Goal: Transaction & Acquisition: Download file/media

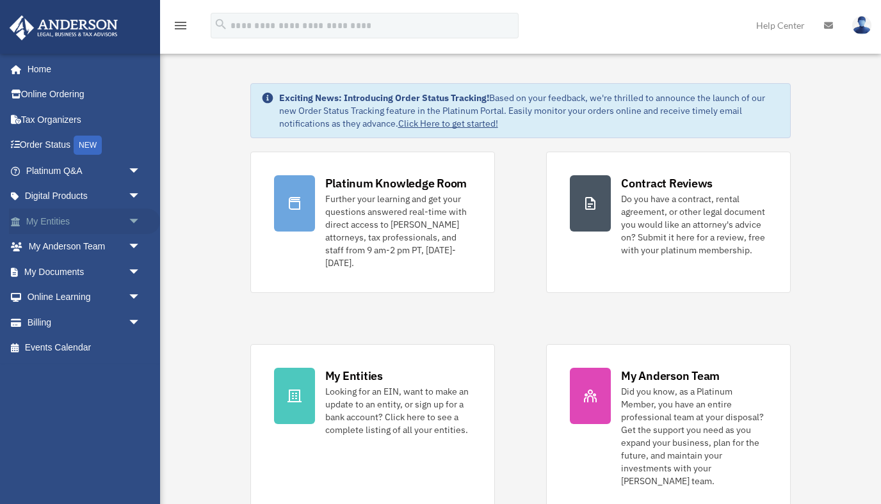
click at [67, 217] on link "My Entities arrow_drop_down" at bounding box center [84, 222] width 151 height 26
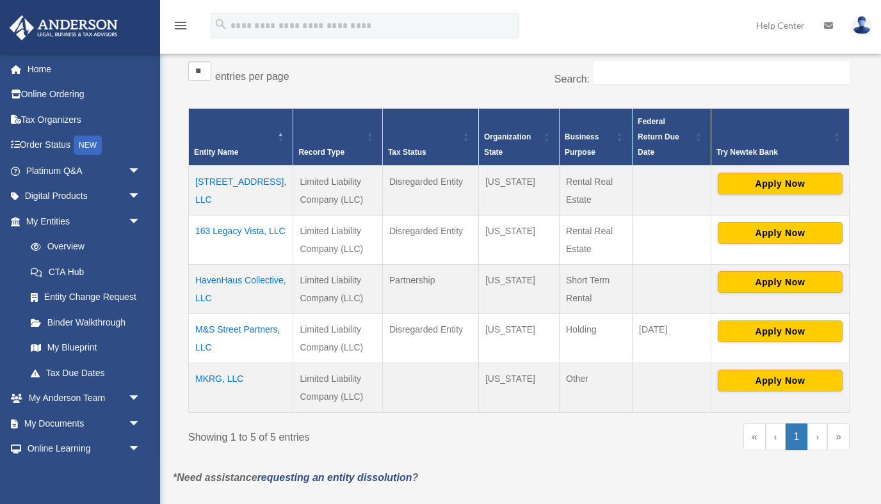
scroll to position [211, 0]
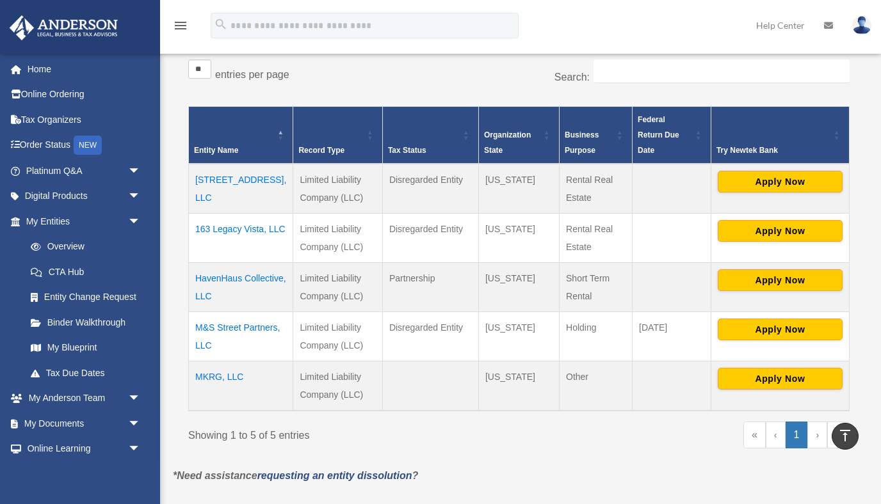
click at [219, 312] on td "M&S Street Partners, LLC" at bounding box center [241, 336] width 104 height 49
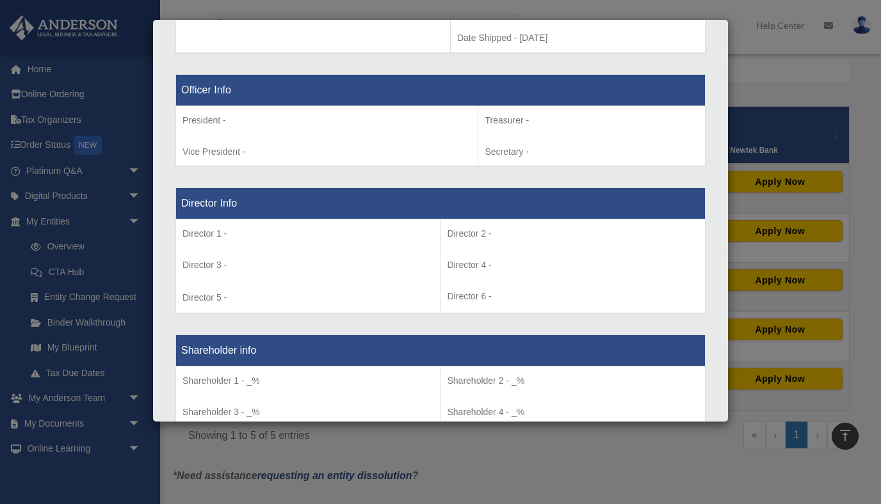
scroll to position [783, 0]
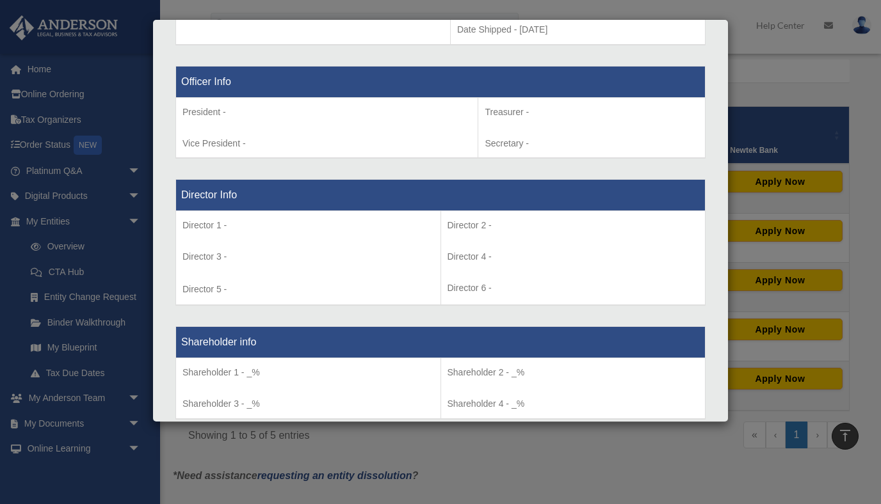
click at [745, 72] on div "Details × Articles Sent Organizational Date" at bounding box center [440, 252] width 881 height 504
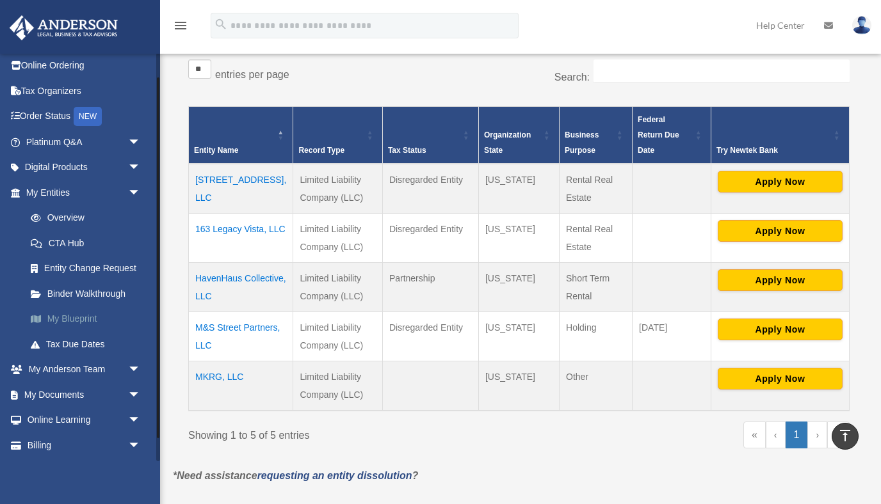
scroll to position [29, 0]
click at [134, 394] on span "arrow_drop_down" at bounding box center [141, 394] width 26 height 26
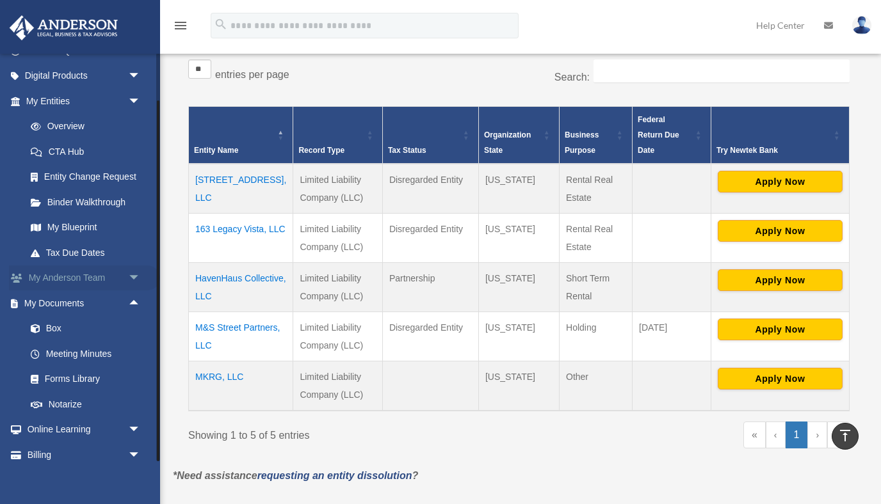
scroll to position [155, 0]
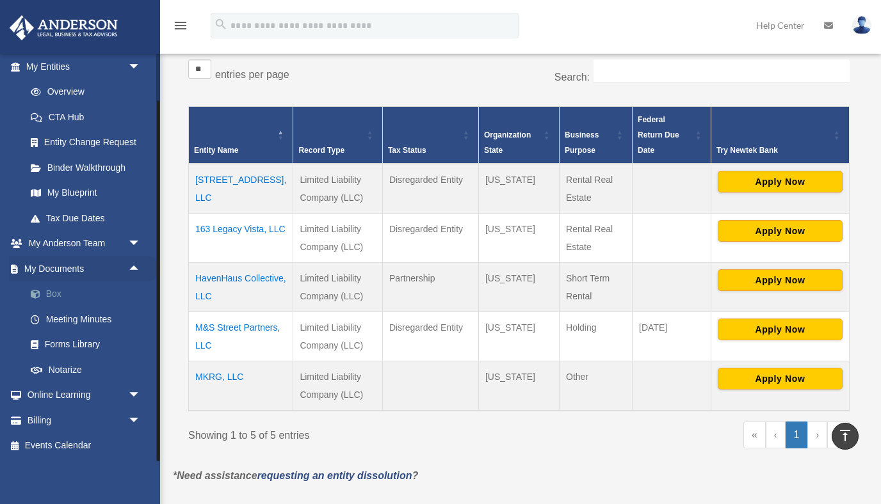
click at [47, 290] on link "Box" at bounding box center [89, 295] width 142 height 26
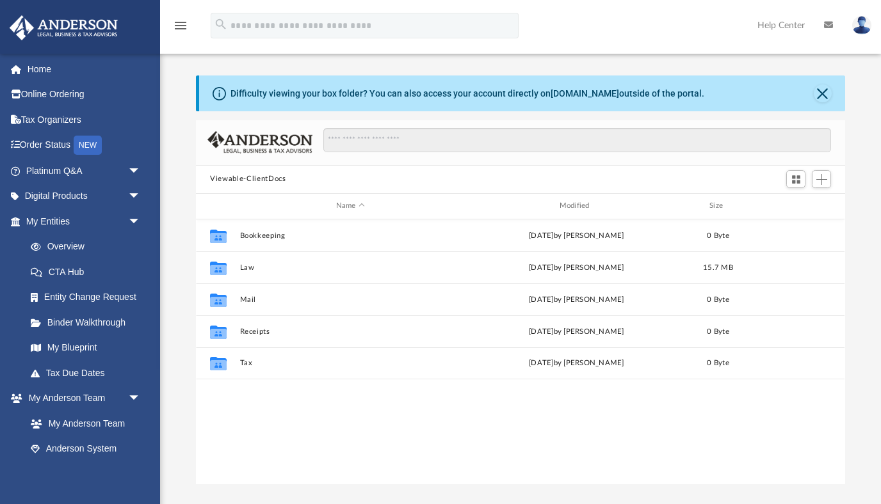
scroll to position [291, 648]
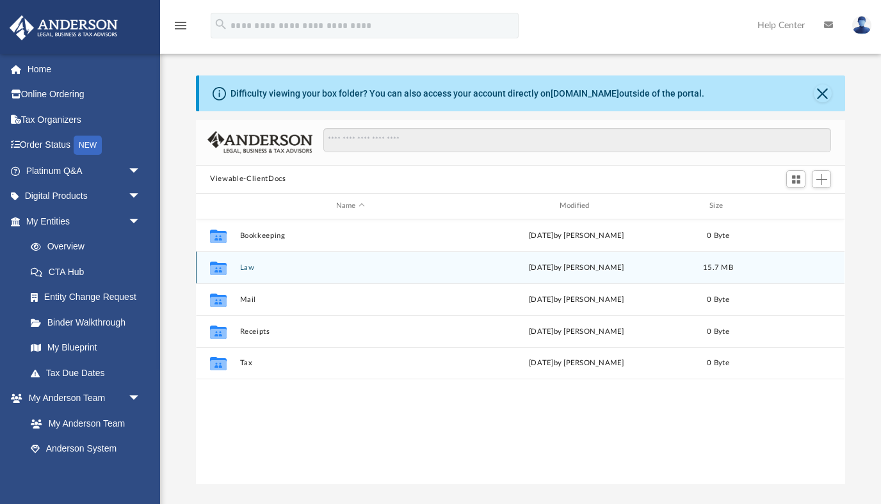
click at [235, 269] on div "Collaborated Folder Law Fri Aug 15 2025 by Heather Reynolds 15.7 MB" at bounding box center [520, 267] width 648 height 32
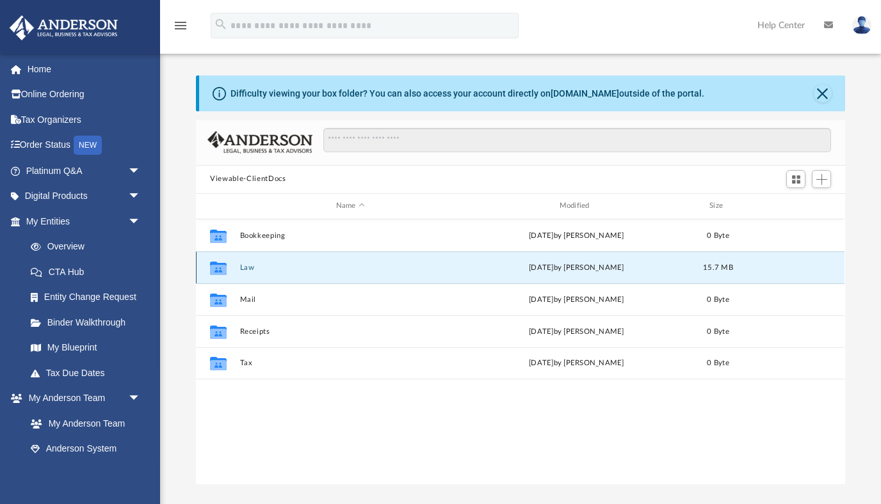
click at [251, 267] on button "Law" at bounding box center [350, 267] width 221 height 8
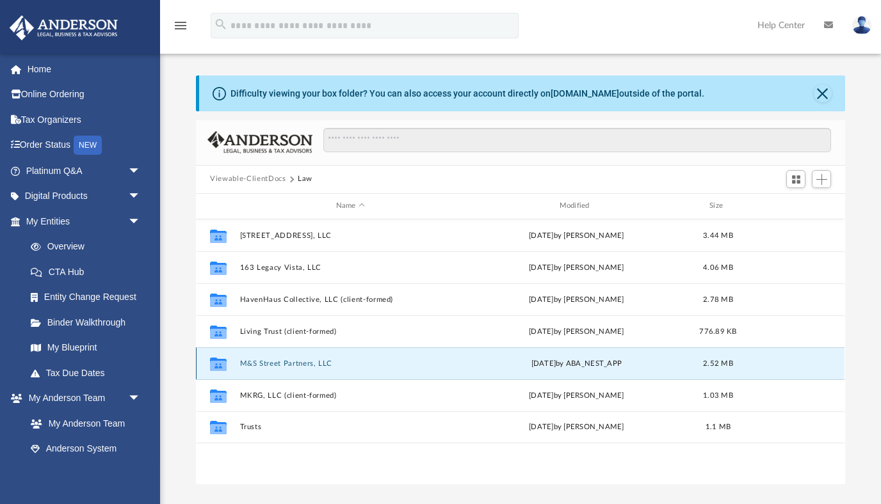
click at [296, 363] on button "M&S Street Partners, LLC" at bounding box center [350, 363] width 221 height 8
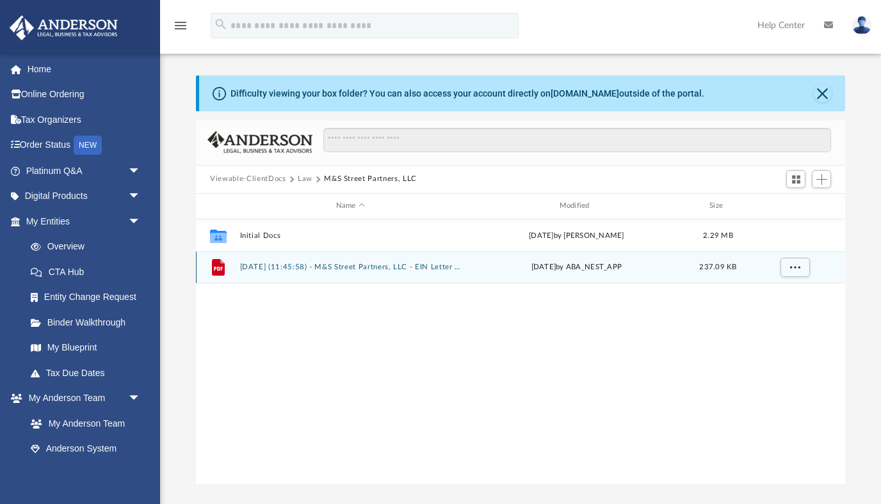
drag, startPoint x: 406, startPoint y: 268, endPoint x: 350, endPoint y: 268, distance: 56.3
click at [350, 268] on button "[DATE] (11:45:58) - M&S Street Partners, LLC - EIN Letter from IRS.pdf" at bounding box center [350, 267] width 221 height 8
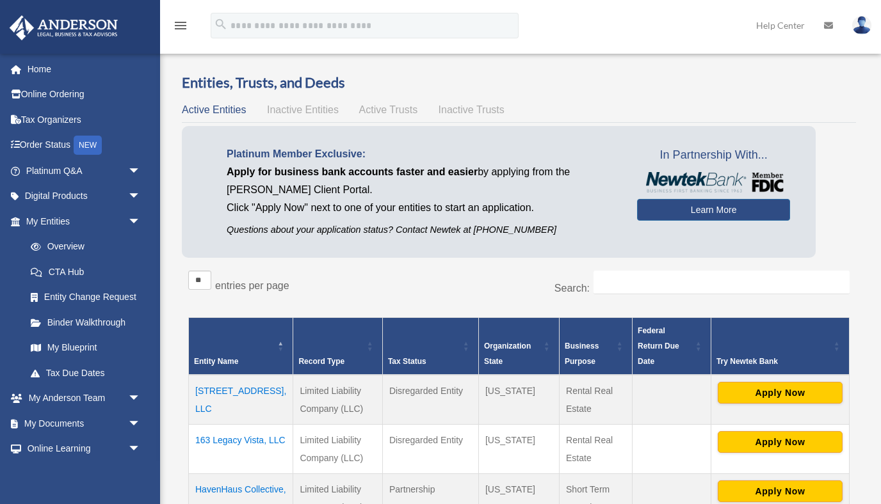
scroll to position [211, 0]
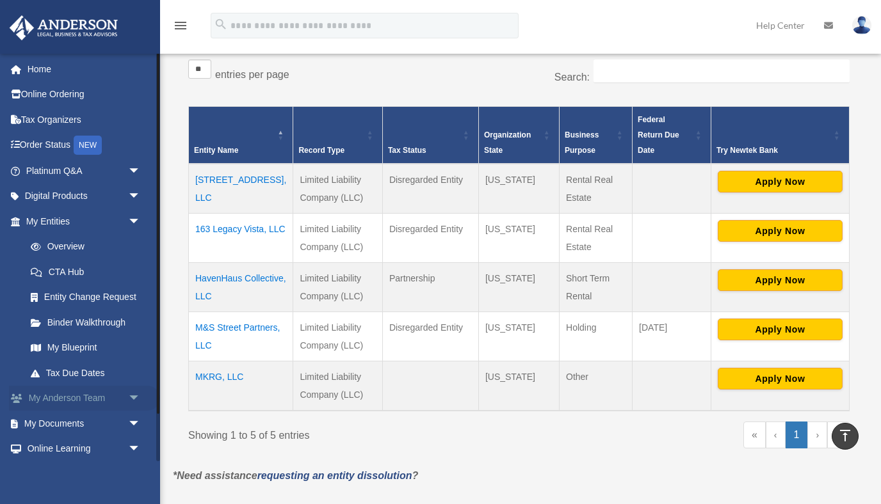
click at [77, 397] on link "My [PERSON_NAME] Team arrow_drop_down" at bounding box center [84, 399] width 151 height 26
click at [74, 422] on link "My Documents arrow_drop_down" at bounding box center [84, 424] width 151 height 26
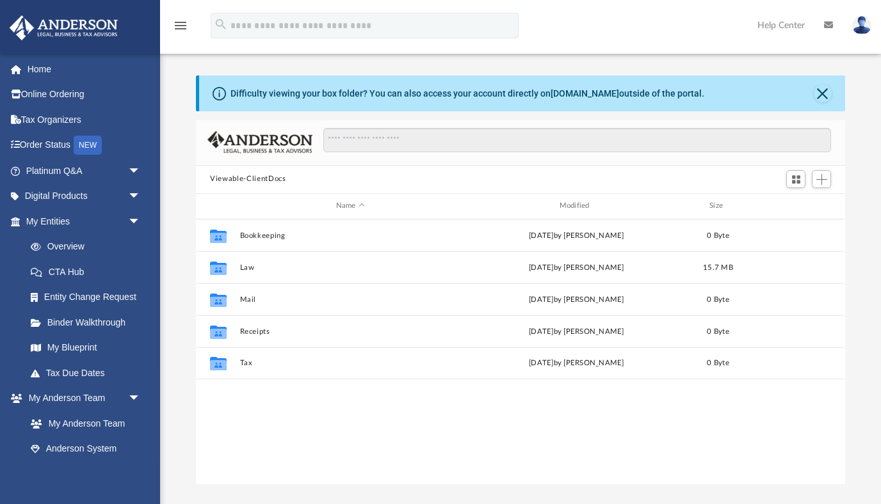
scroll to position [291, 648]
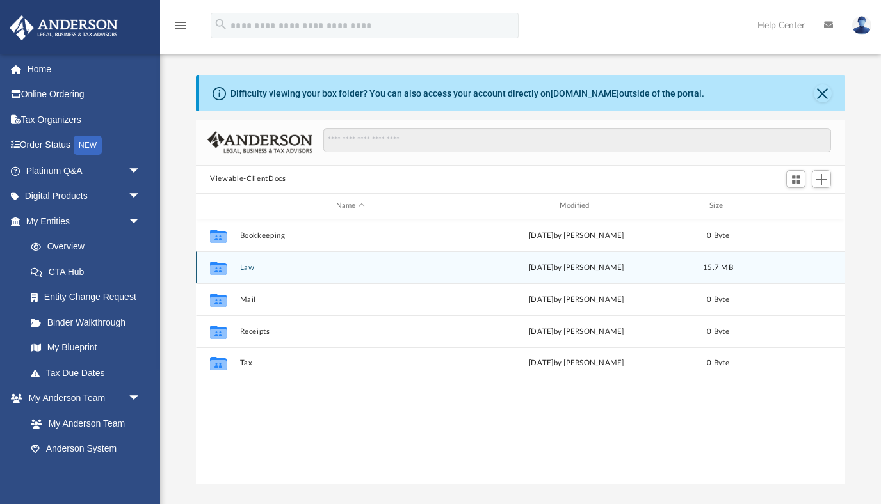
click at [219, 269] on icon "grid" at bounding box center [218, 267] width 17 height 13
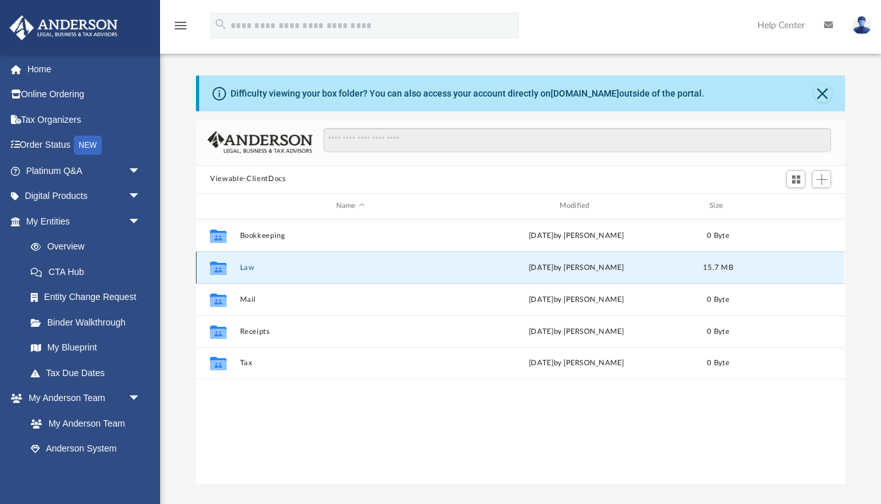
click at [251, 269] on button "Law" at bounding box center [350, 267] width 221 height 8
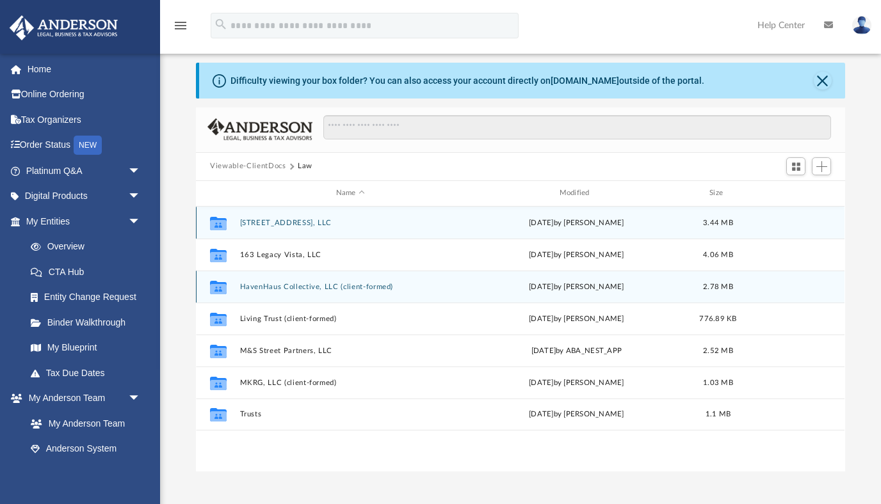
scroll to position [13, 0]
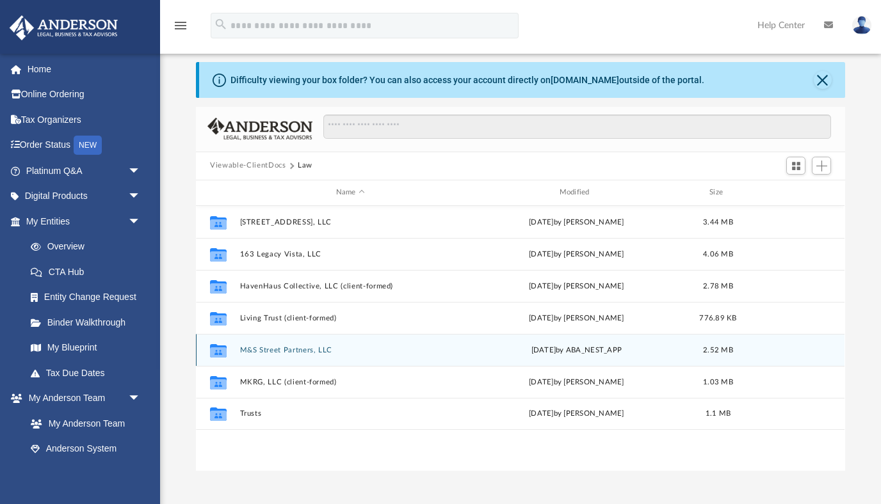
click at [226, 349] on icon "grid" at bounding box center [218, 352] width 17 height 10
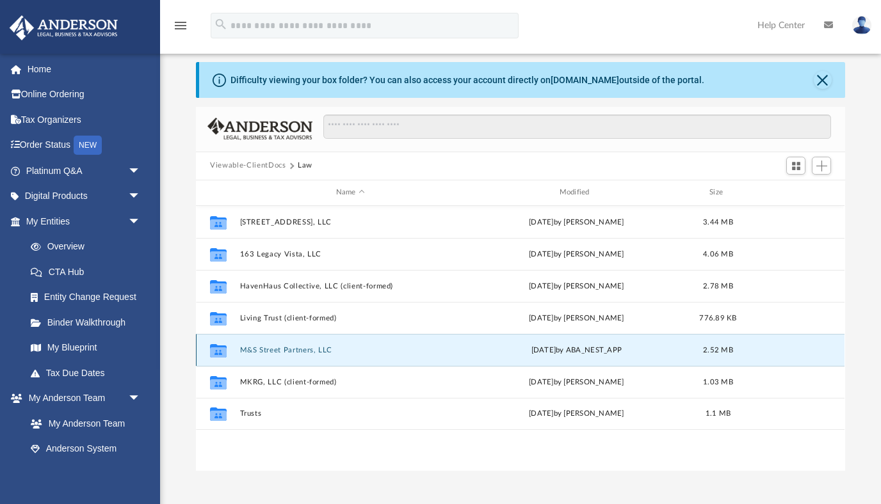
click at [257, 347] on button "M&S Street Partners, LLC" at bounding box center [350, 350] width 221 height 8
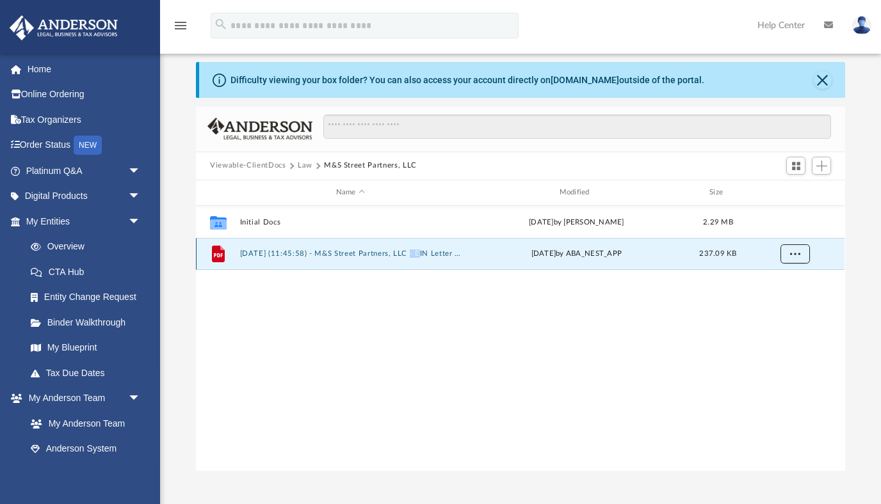
click at [798, 255] on span "More options" at bounding box center [795, 253] width 10 height 7
click at [788, 295] on li "Download" at bounding box center [783, 299] width 37 height 13
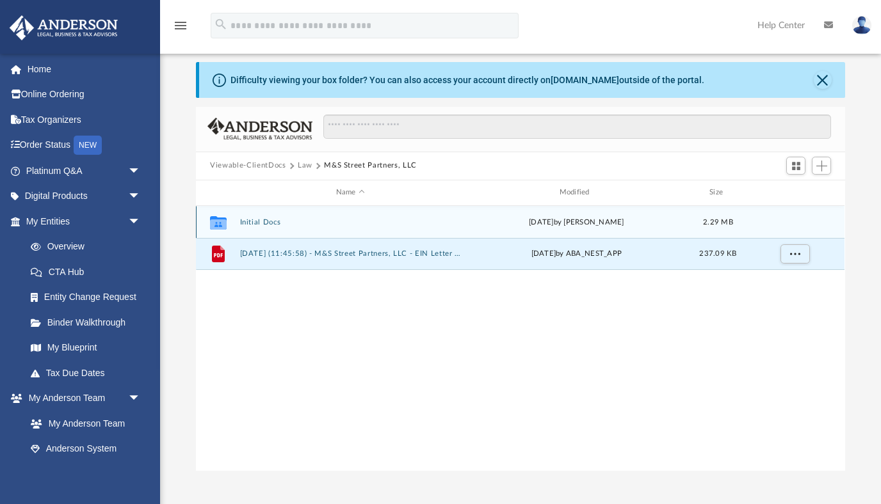
click at [267, 222] on button "Initial Docs" at bounding box center [350, 222] width 221 height 8
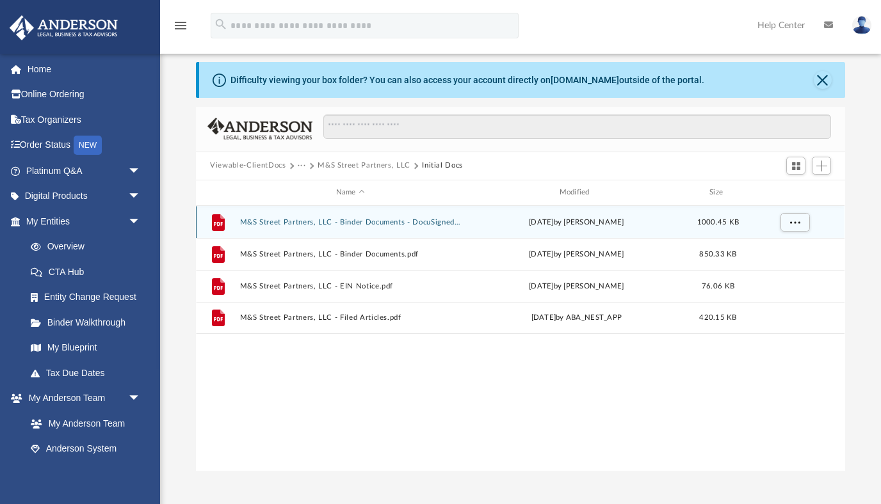
click at [392, 221] on button "M&S Street Partners, LLC - Binder Documents - DocuSigned.pdf" at bounding box center [350, 222] width 221 height 8
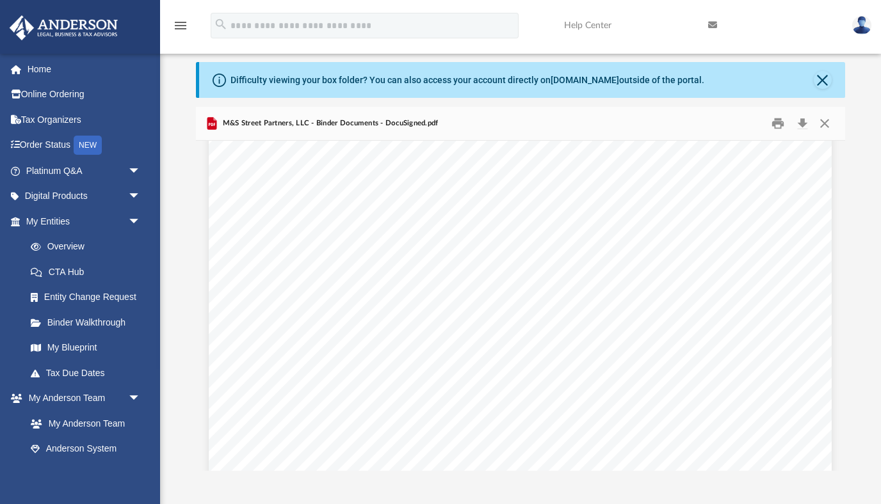
scroll to position [5065, 0]
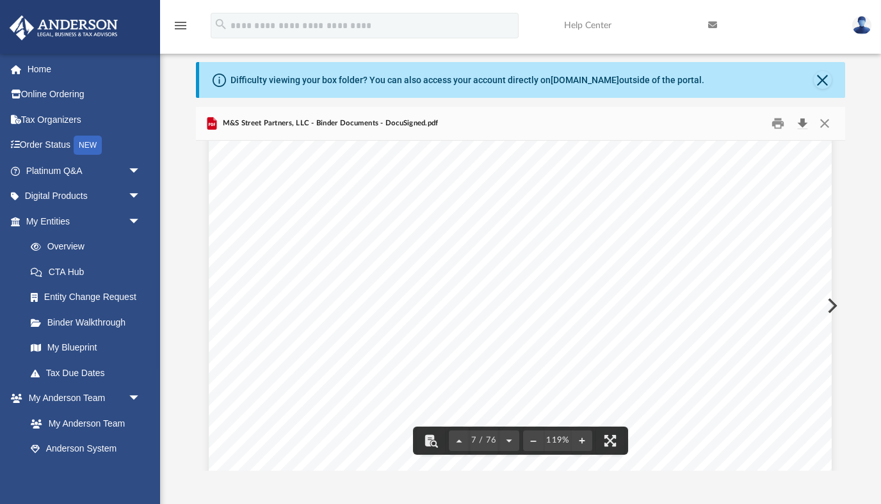
click at [801, 125] on button "Download" at bounding box center [801, 123] width 23 height 20
